Goal: Task Accomplishment & Management: Manage account settings

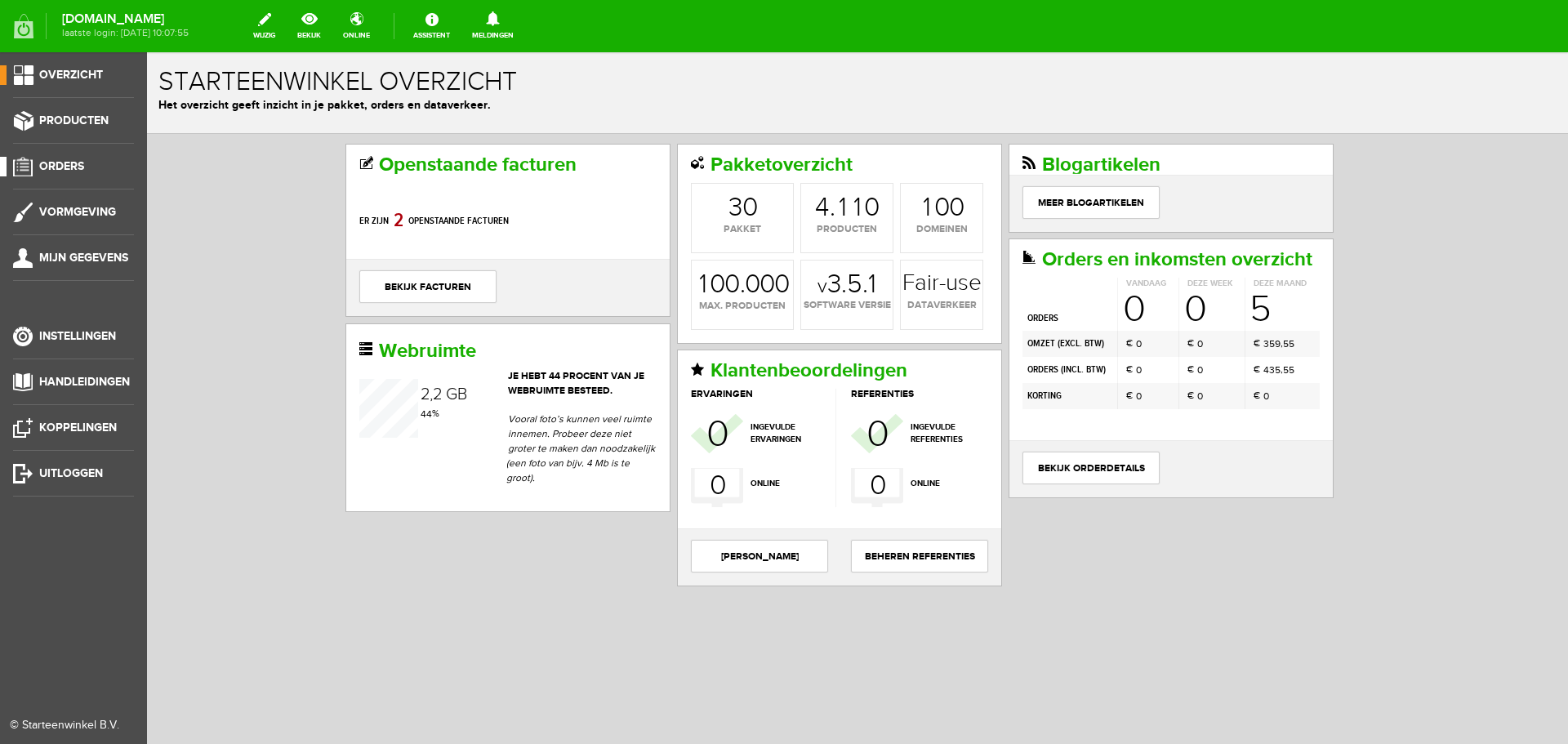
click at [64, 158] on link "Orders" at bounding box center [67, 166] width 134 height 19
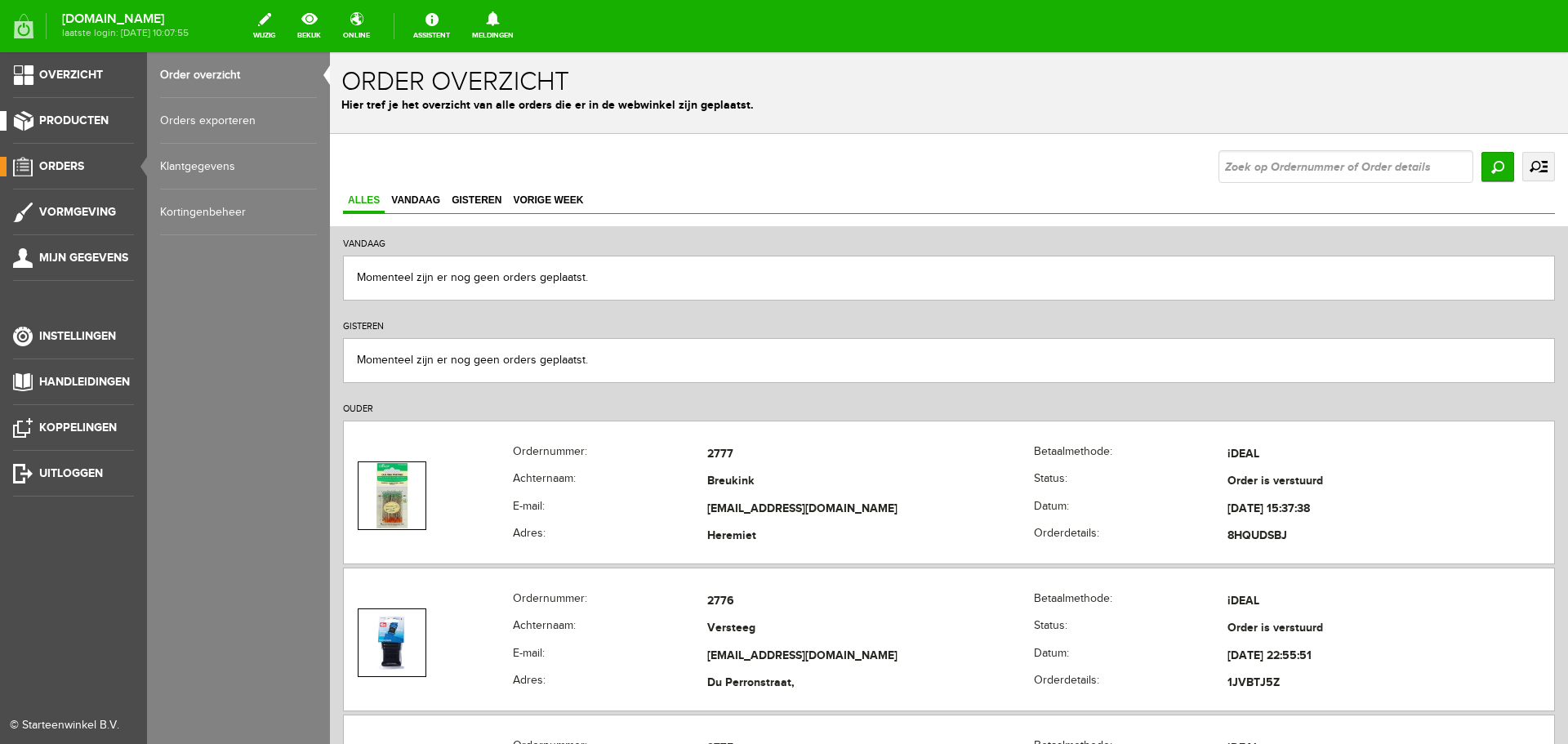
click at [80, 121] on span "Producten" at bounding box center [74, 121] width 70 height 14
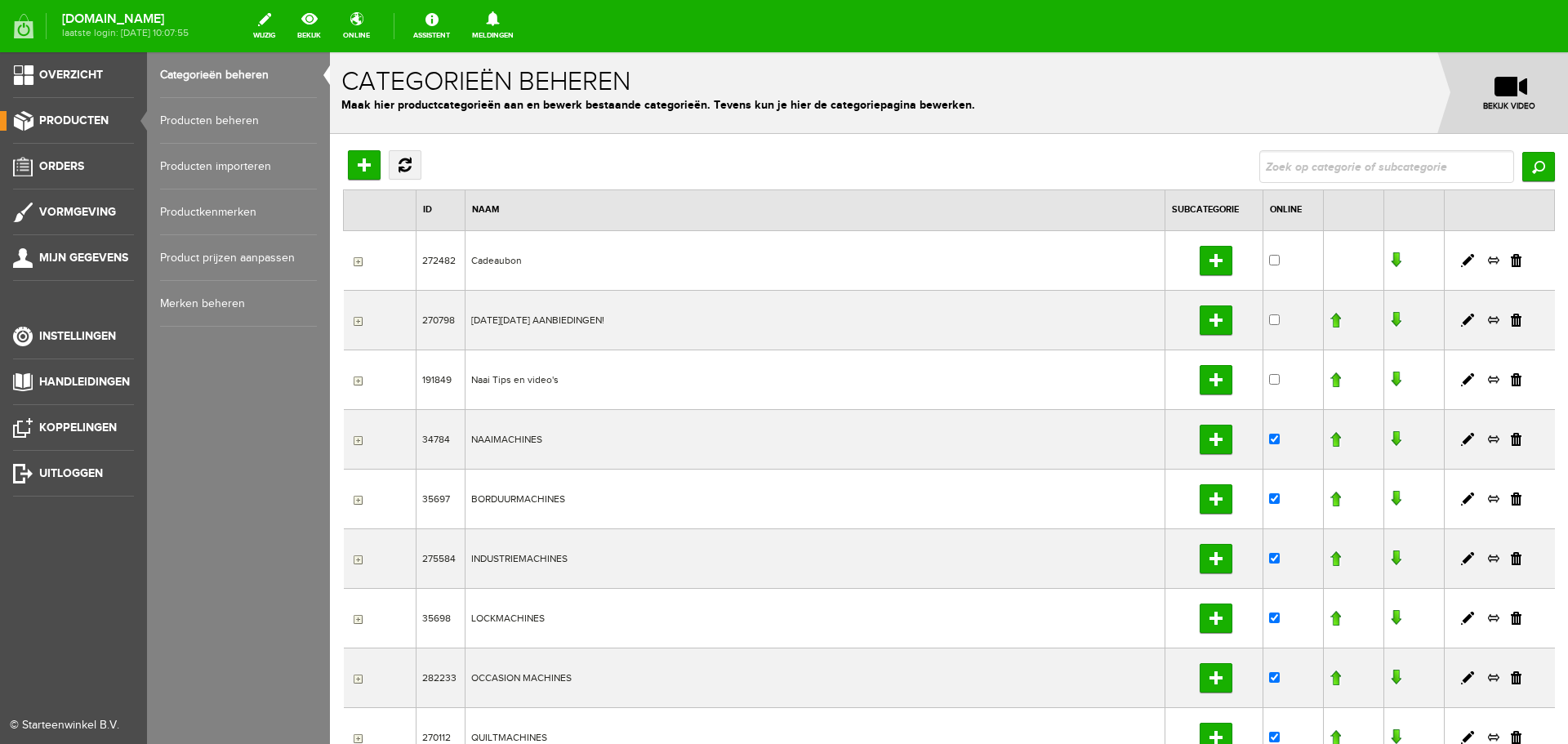
click at [193, 122] on link "Producten beheren" at bounding box center [238, 121] width 157 height 46
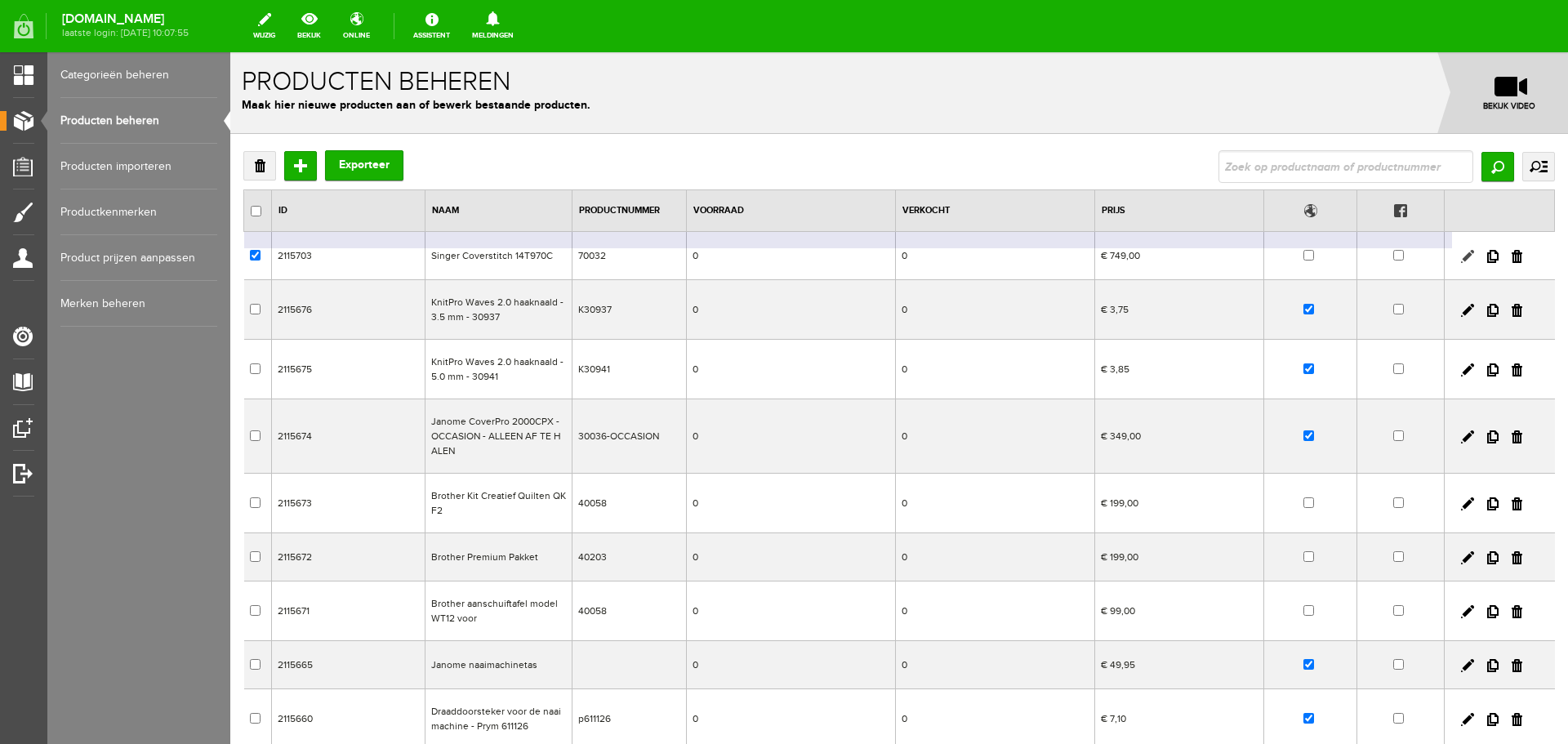
click at [1461, 252] on link at bounding box center [1467, 256] width 13 height 13
checkbox input "true"
